Goal: Answer question/provide support

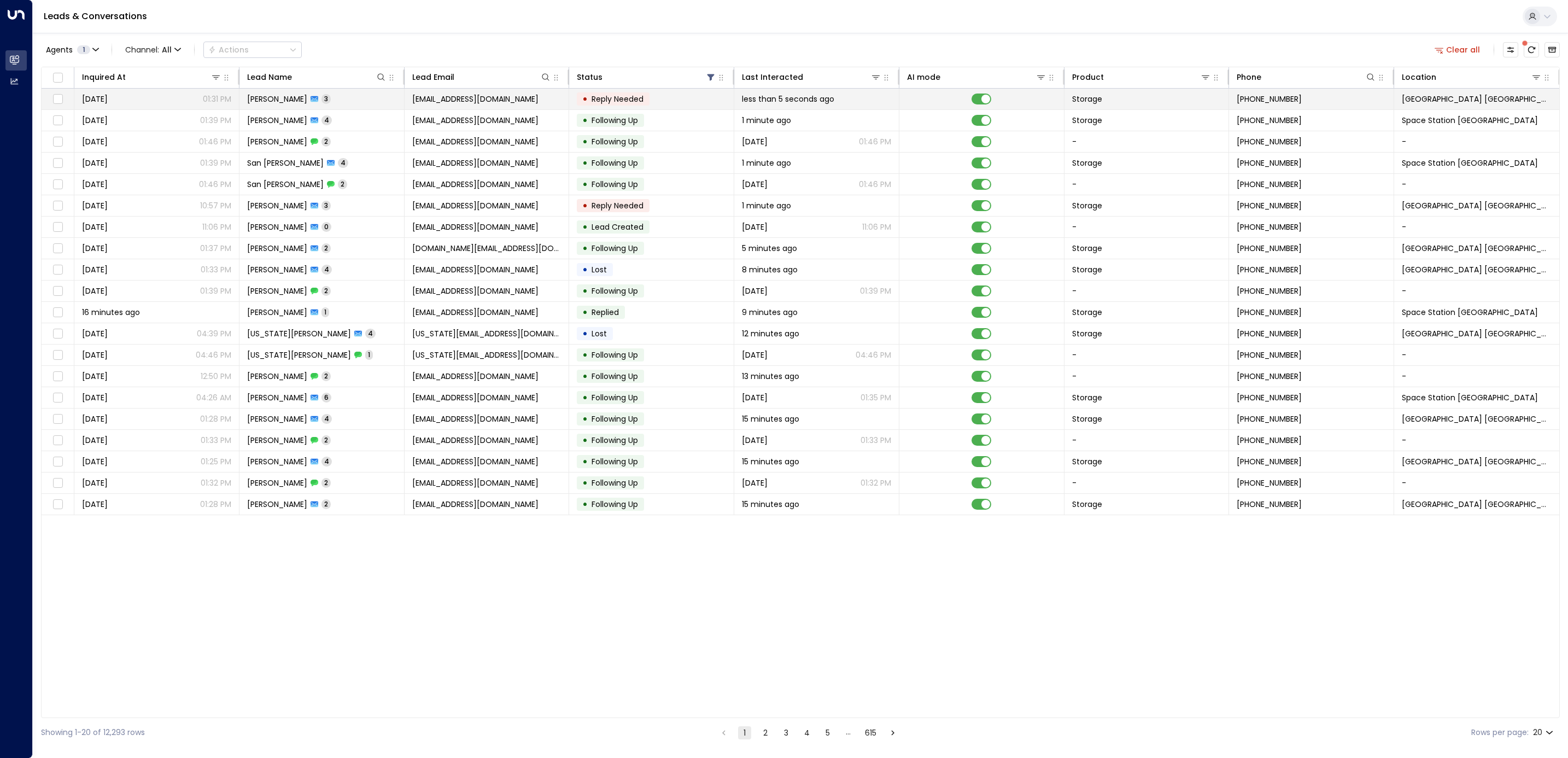
click at [615, 97] on span "Reply Needed" at bounding box center [617, 99] width 52 height 11
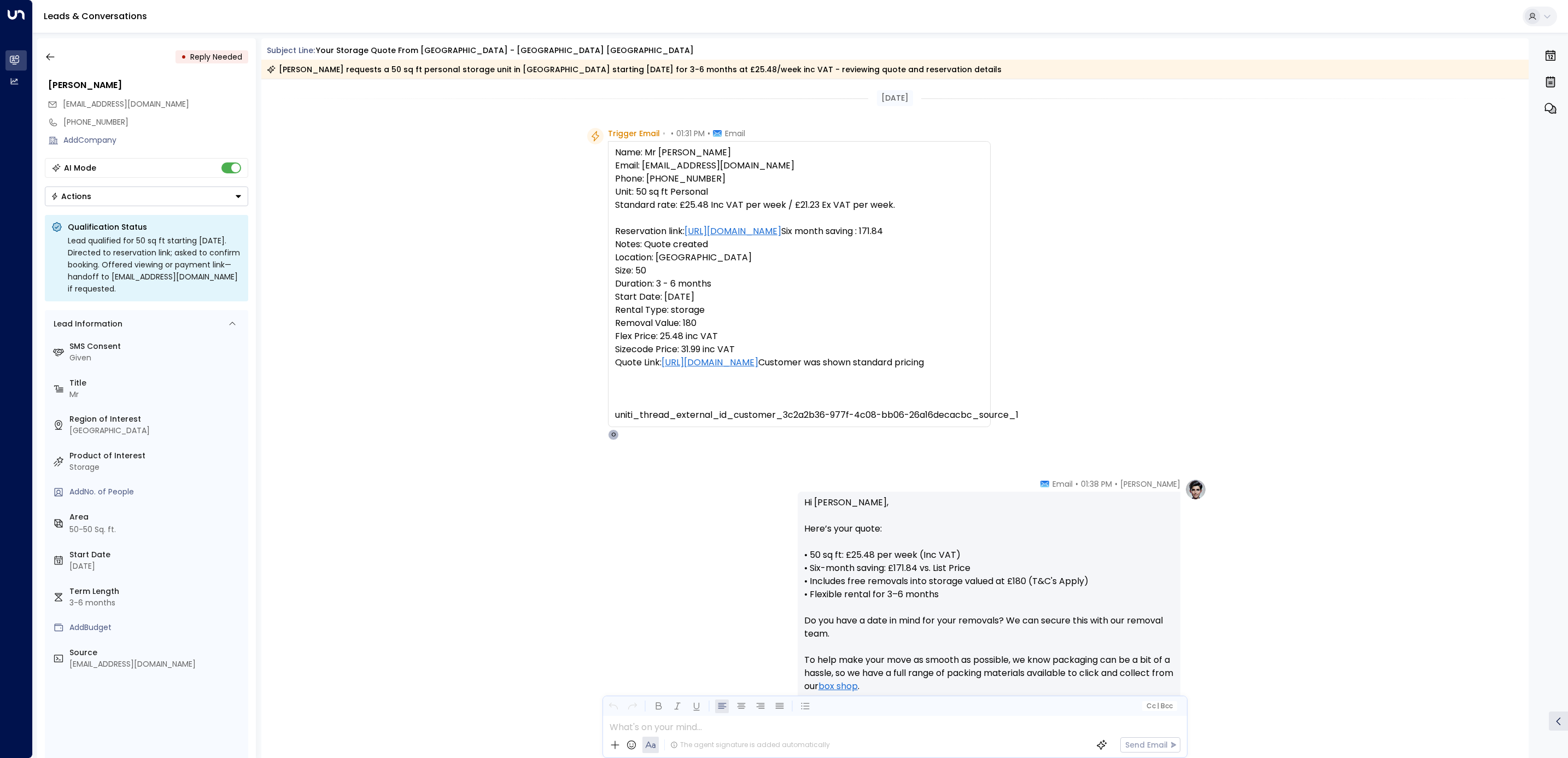
click at [714, 154] on pre "Name: Mr [PERSON_NAME] Email: [EMAIL_ADDRESS][DOMAIN_NAME] Phone: [PHONE_NUMBER…" at bounding box center [799, 284] width 368 height 276
copy pre "[PERSON_NAME]"
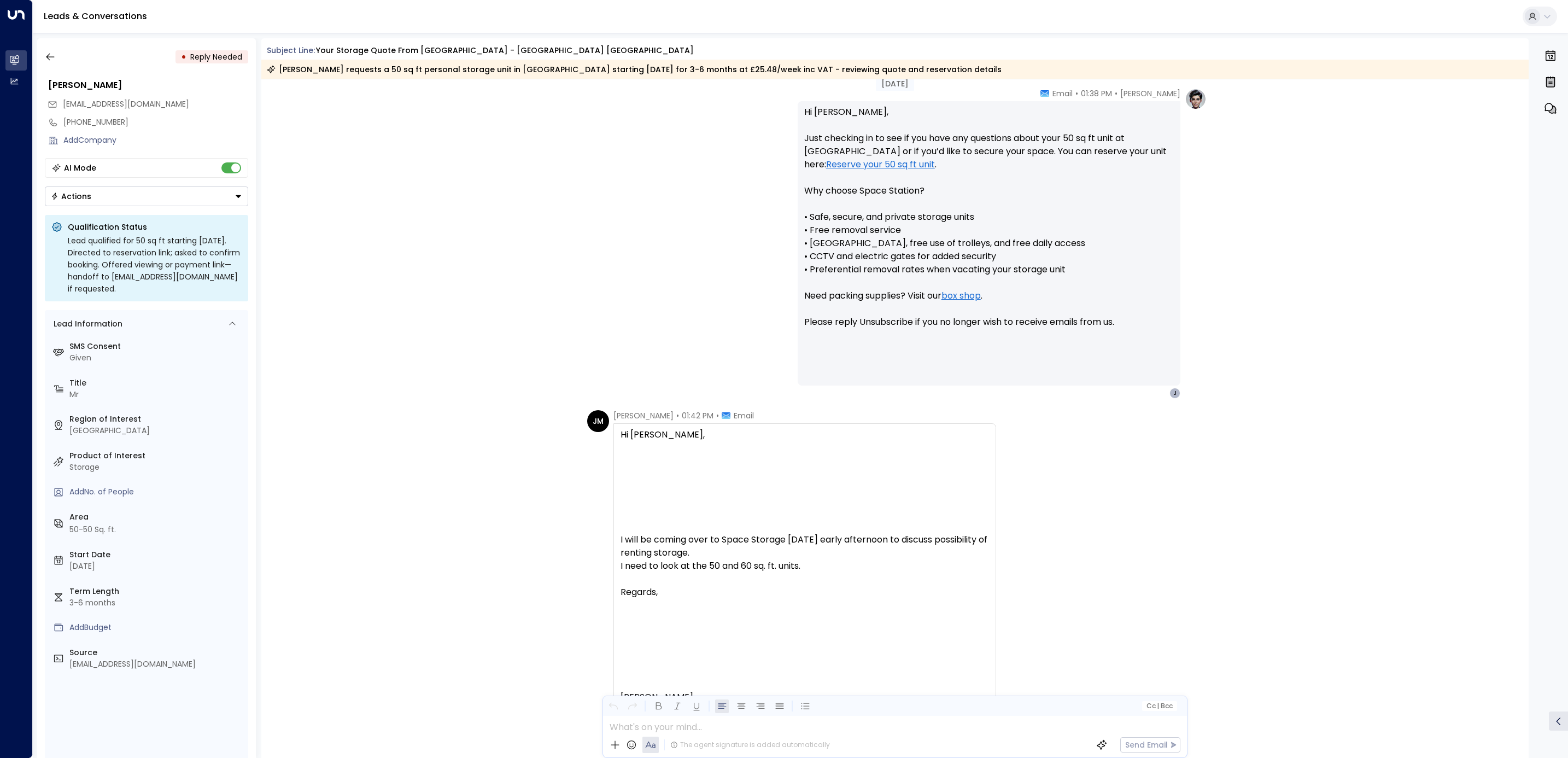
scroll to position [1045, 0]
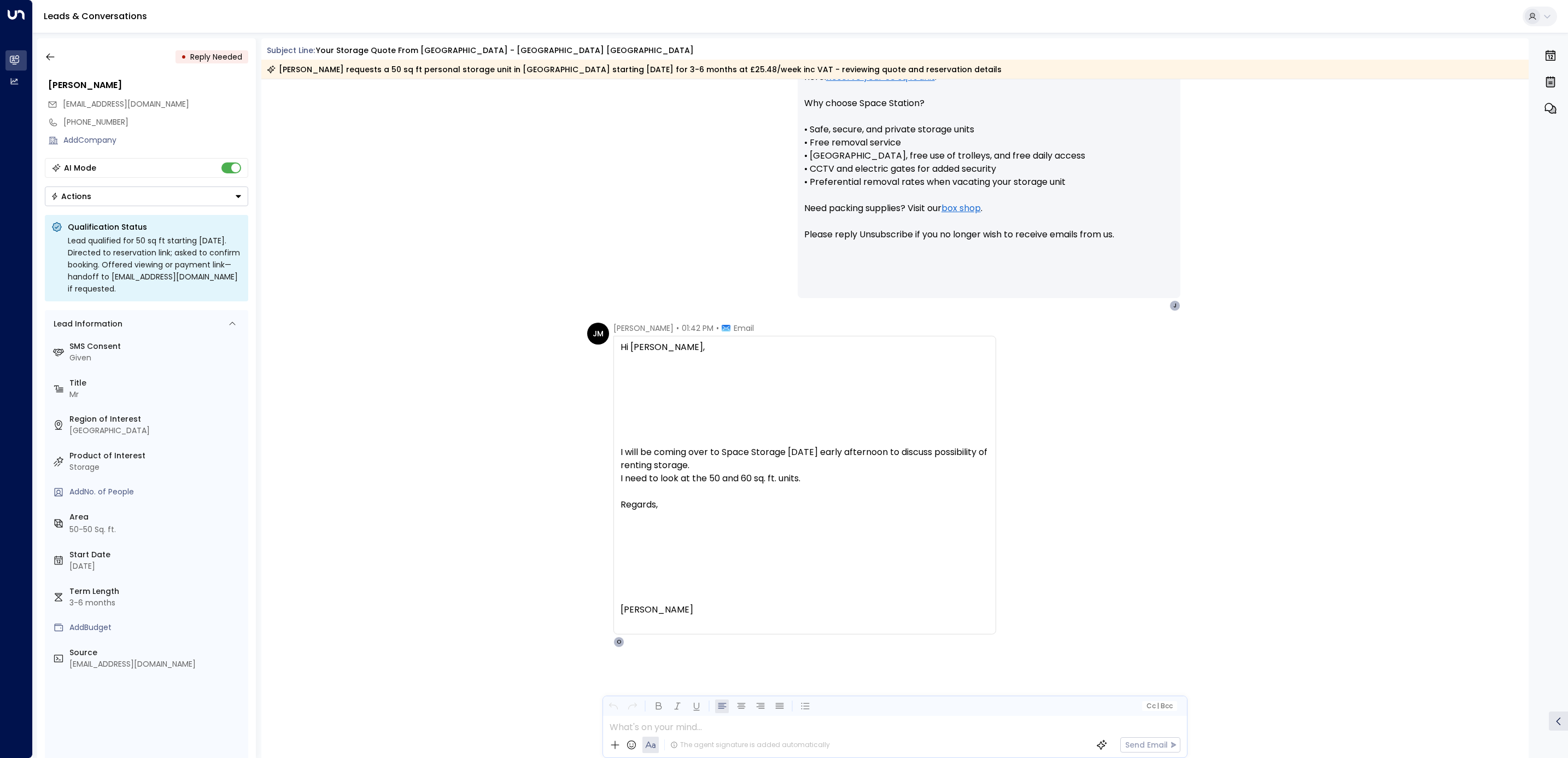
drag, startPoint x: 749, startPoint y: 635, endPoint x: 615, endPoint y: 345, distance: 319.5
click at [615, 345] on div "[PERSON_NAME] • 01:42 PM • Email Hi [PERSON_NAME], I will be coming over to Spa…" at bounding box center [805, 485] width 383 height 325
copy div "H"
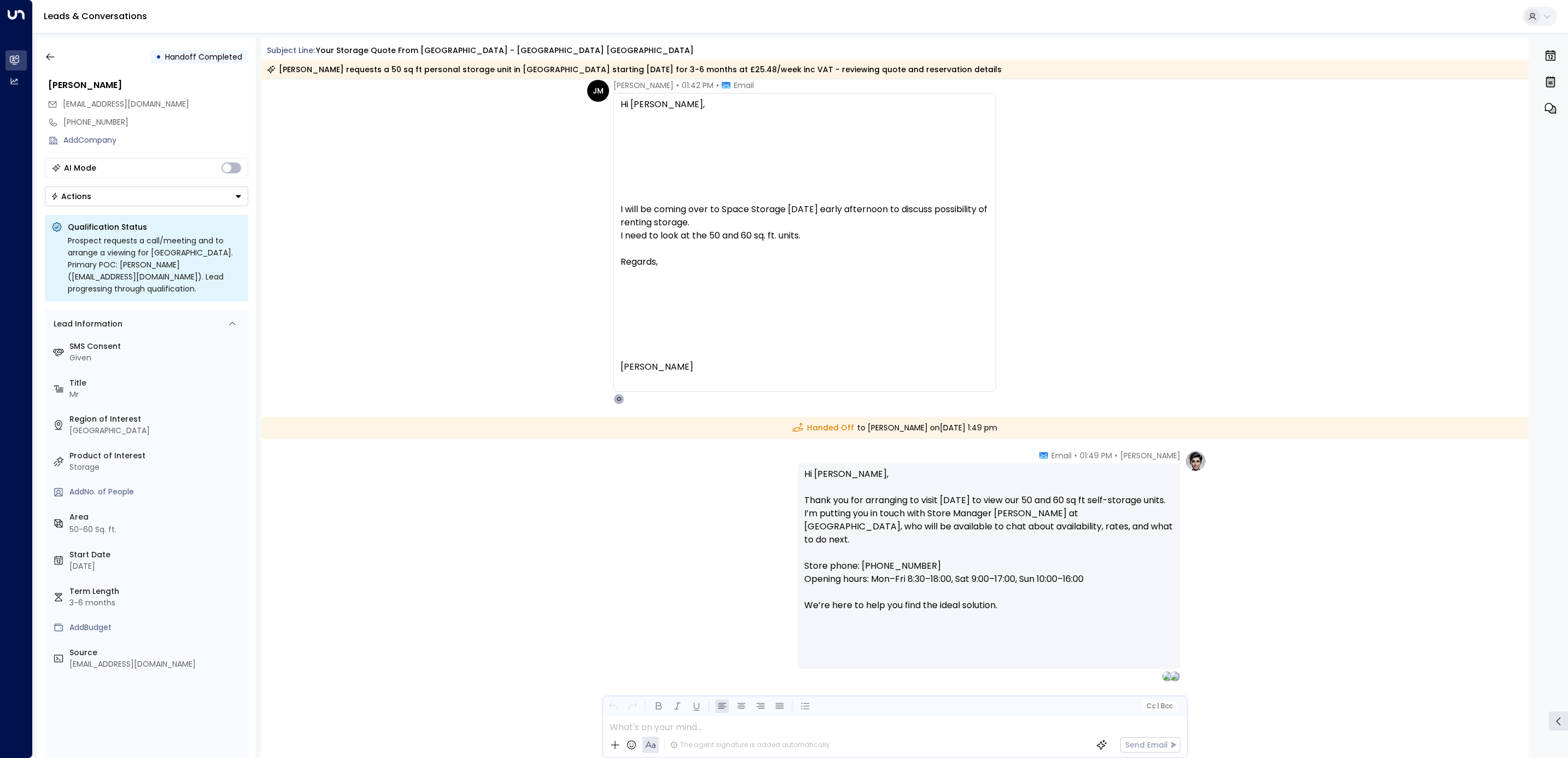
scroll to position [1322, 0]
